Goal: Information Seeking & Learning: Learn about a topic

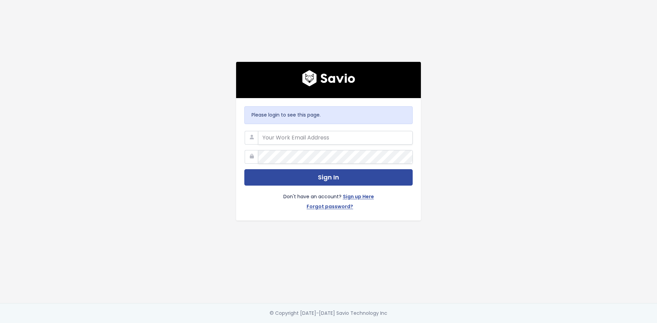
type input "hroberts@proda.ai"
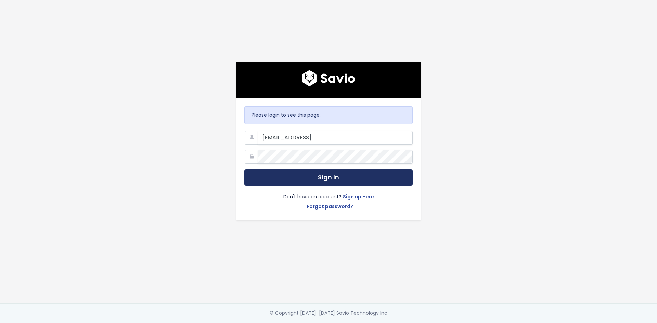
click at [292, 169] on button "Sign In" at bounding box center [328, 177] width 168 height 17
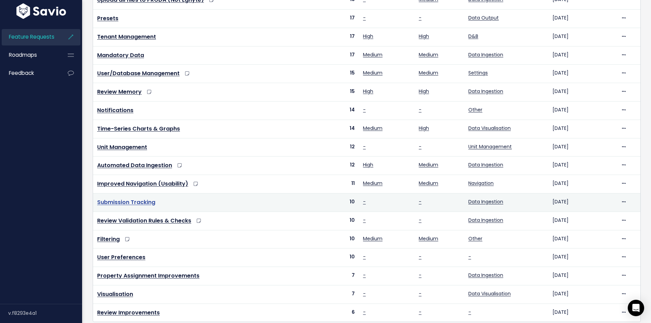
scroll to position [100, 0]
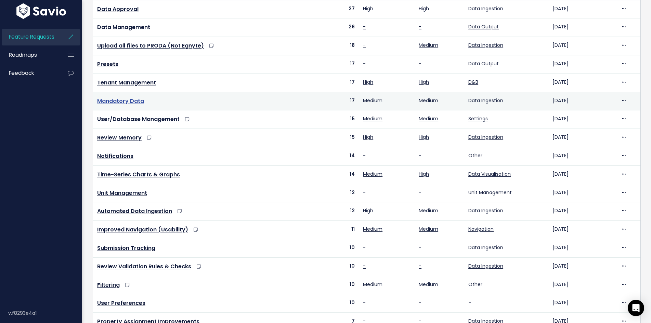
click at [124, 100] on link "Mandatory Data" at bounding box center [120, 101] width 47 height 8
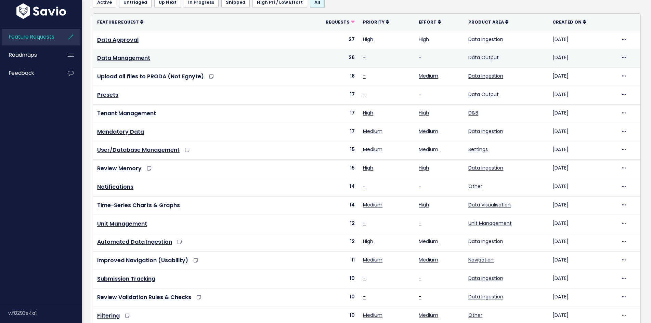
scroll to position [55, 0]
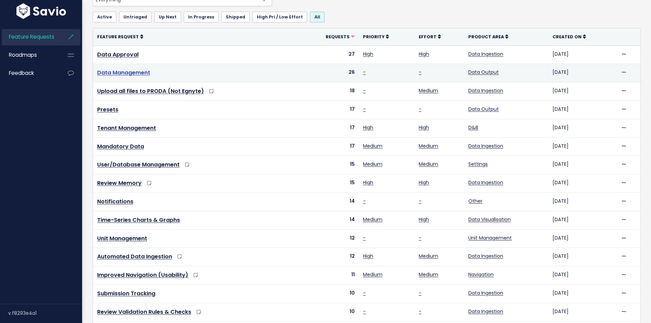
click at [124, 75] on link "Data Management" at bounding box center [123, 73] width 53 height 8
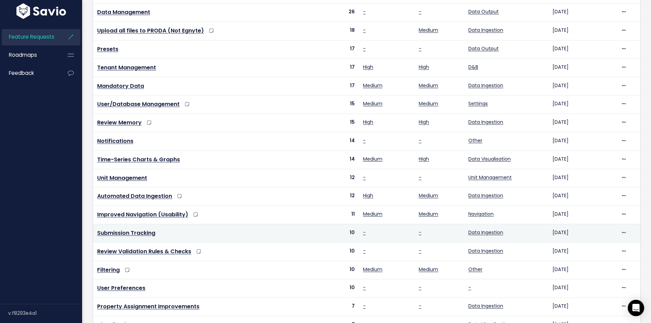
scroll to position [100, 0]
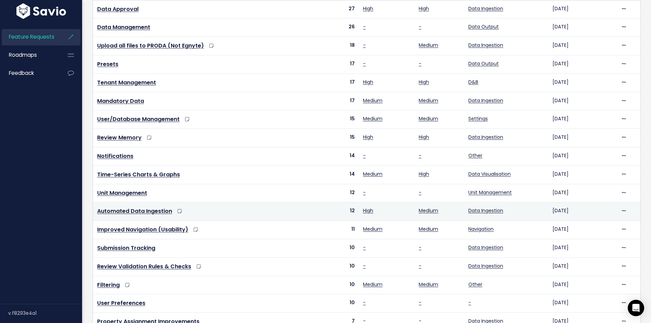
click at [132, 215] on td "Automated Data Ingestion" at bounding box center [195, 211] width 205 height 18
click at [132, 211] on link "Automated Data Ingestion" at bounding box center [134, 211] width 75 height 8
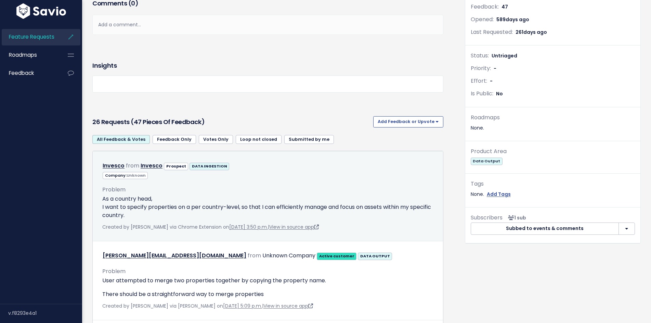
scroll to position [182, 0]
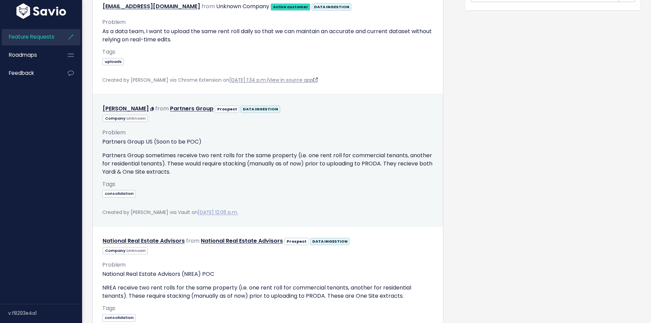
scroll to position [365, 0]
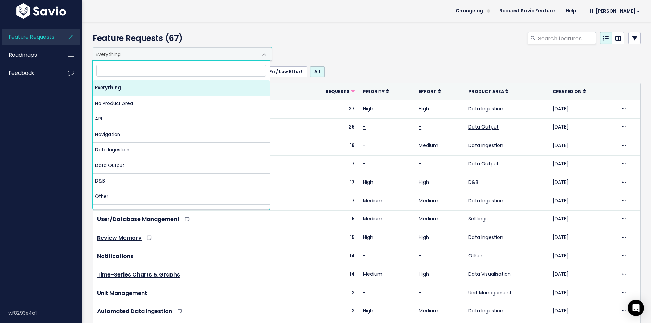
click at [112, 57] on span "Everything" at bounding box center [175, 54] width 165 height 13
click at [313, 41] on div at bounding box center [460, 39] width 372 height 15
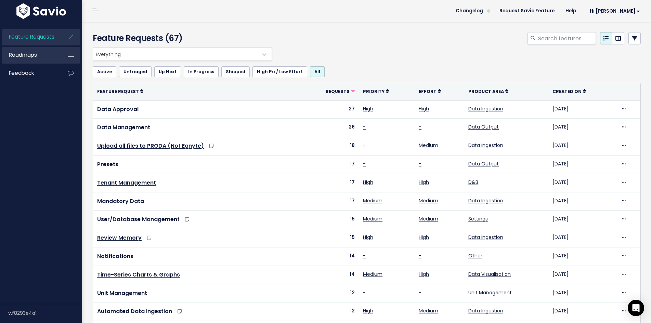
click at [51, 60] on link "Roadmaps" at bounding box center [29, 55] width 55 height 16
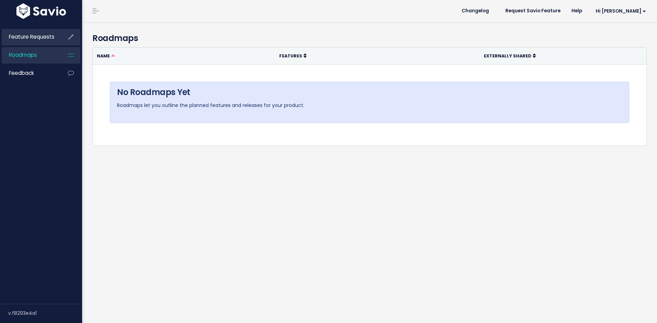
click at [51, 40] on span "Feature Requests" at bounding box center [31, 36] width 45 height 7
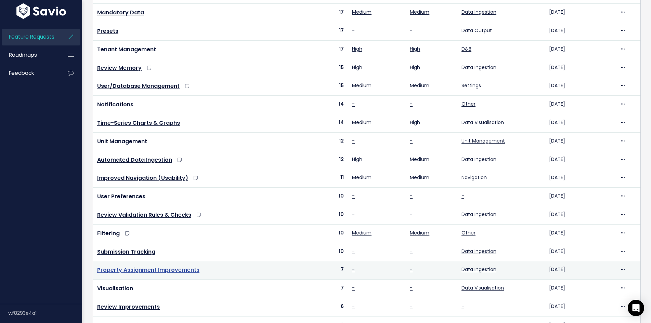
scroll to position [45, 0]
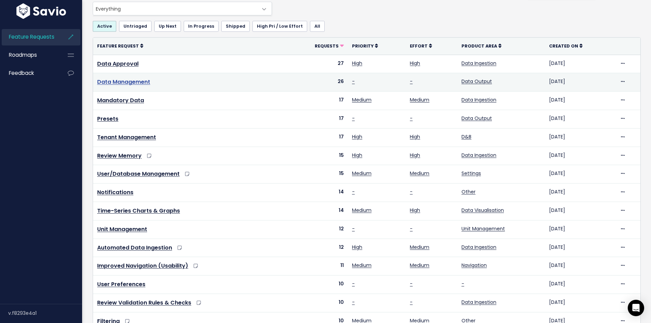
click at [110, 81] on link "Data Management" at bounding box center [123, 82] width 53 height 8
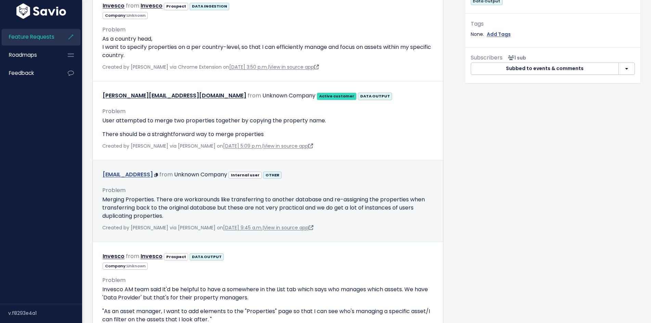
scroll to position [365, 0]
